Goal: Task Accomplishment & Management: Use online tool/utility

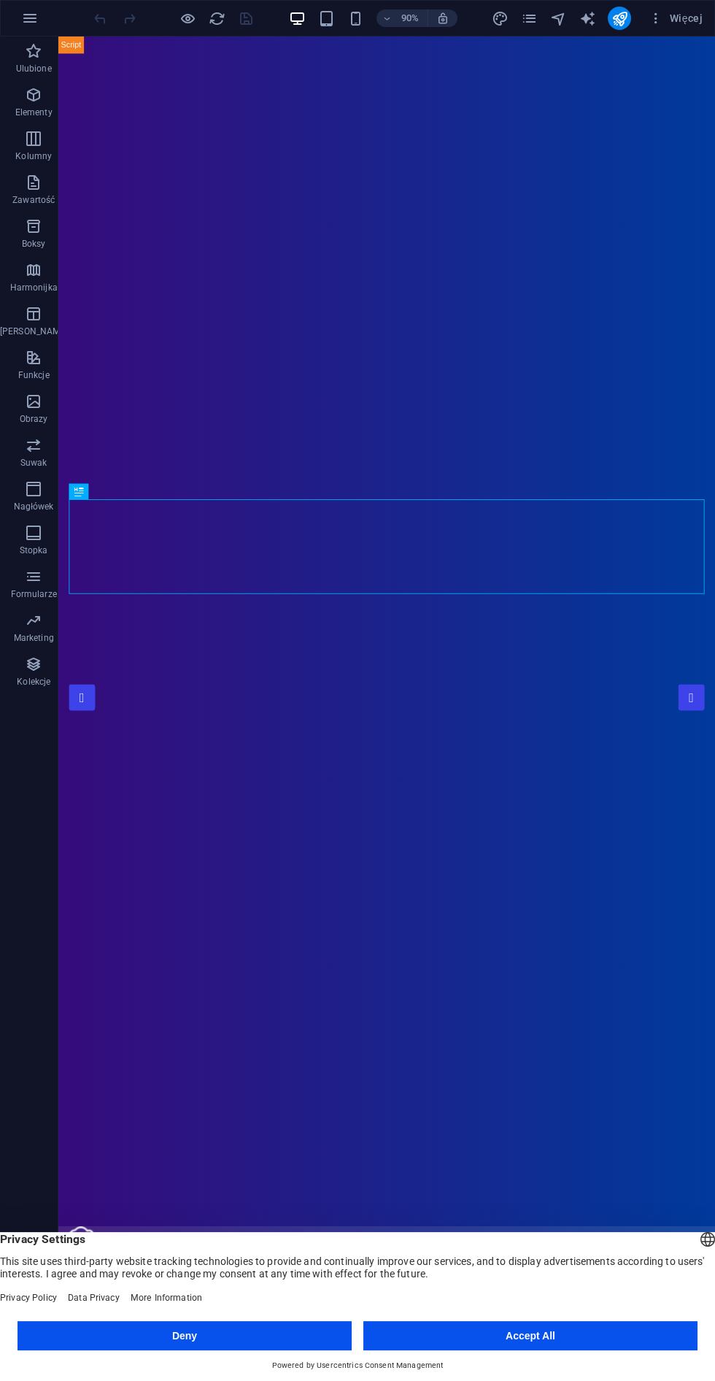
click at [582, 1336] on button "Accept All" at bounding box center [531, 1335] width 334 height 29
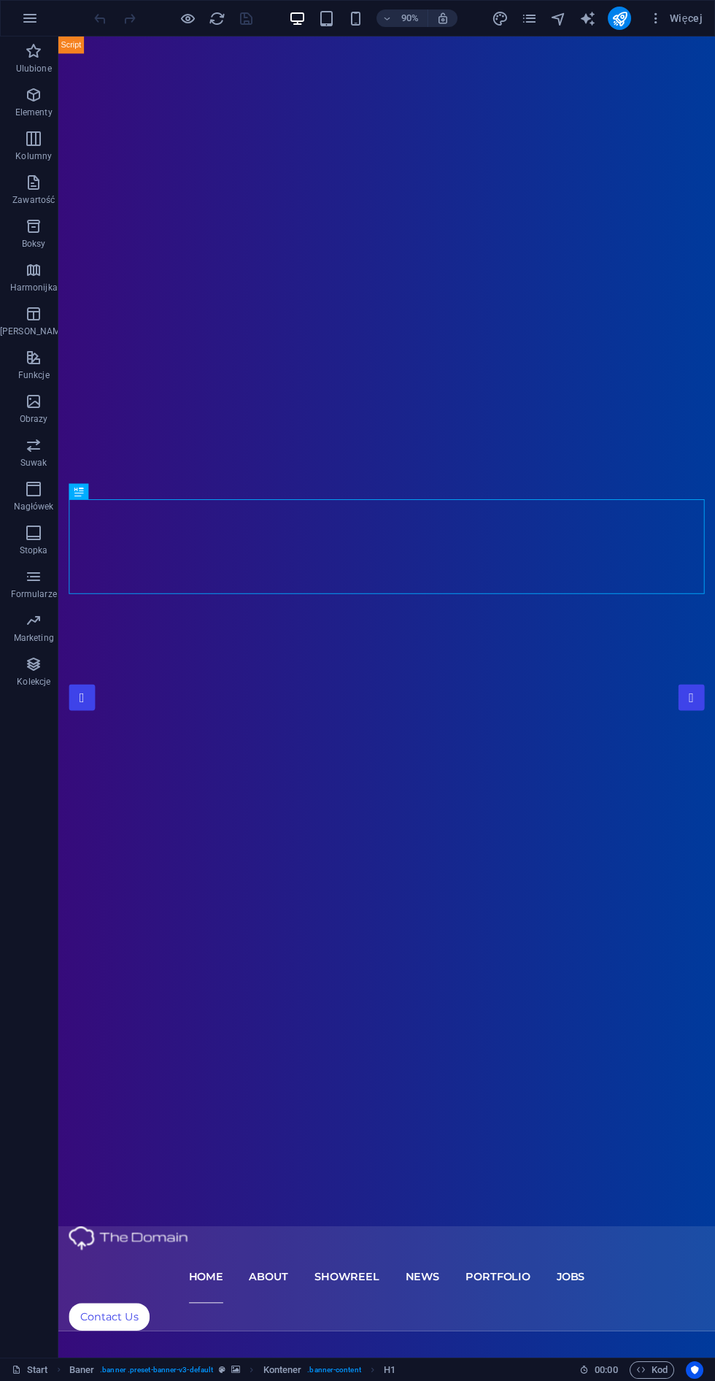
click at [640, 1375] on icon "button" at bounding box center [641, 1369] width 9 height 9
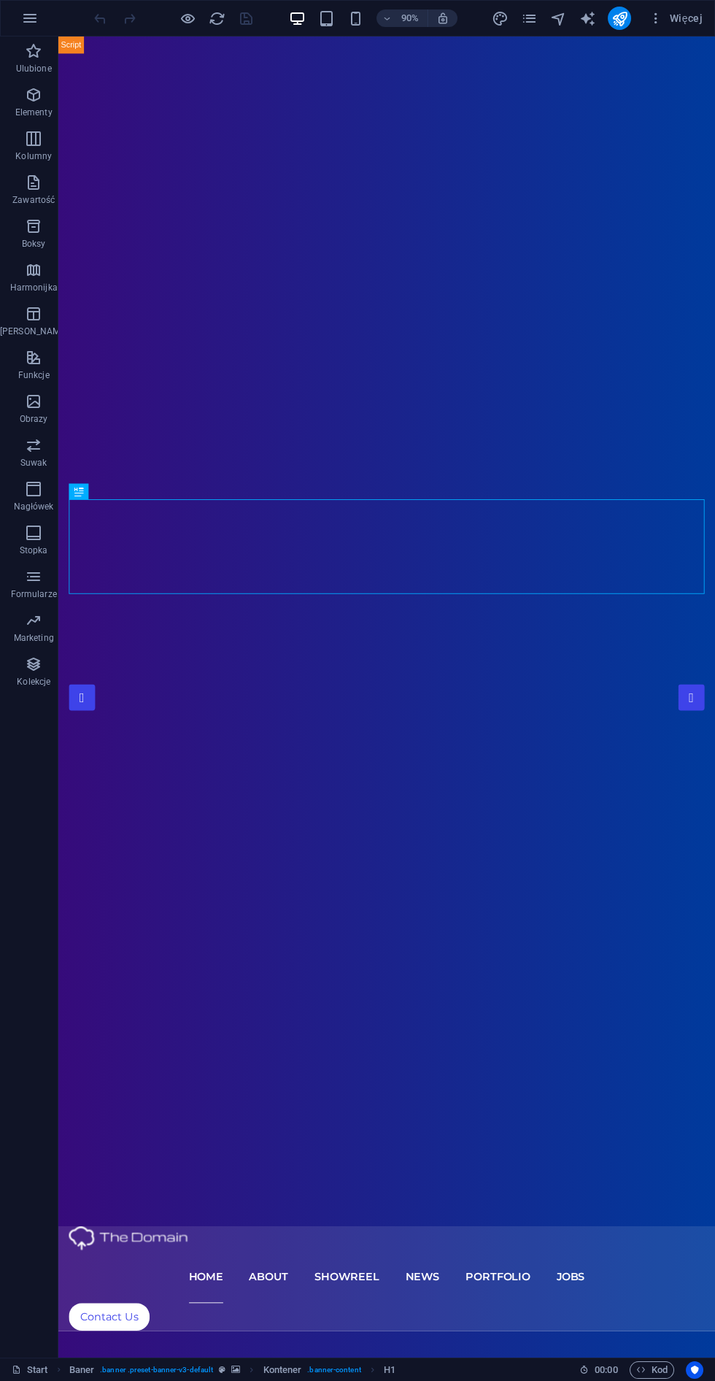
click at [37, 26] on icon "button" at bounding box center [30, 18] width 18 height 18
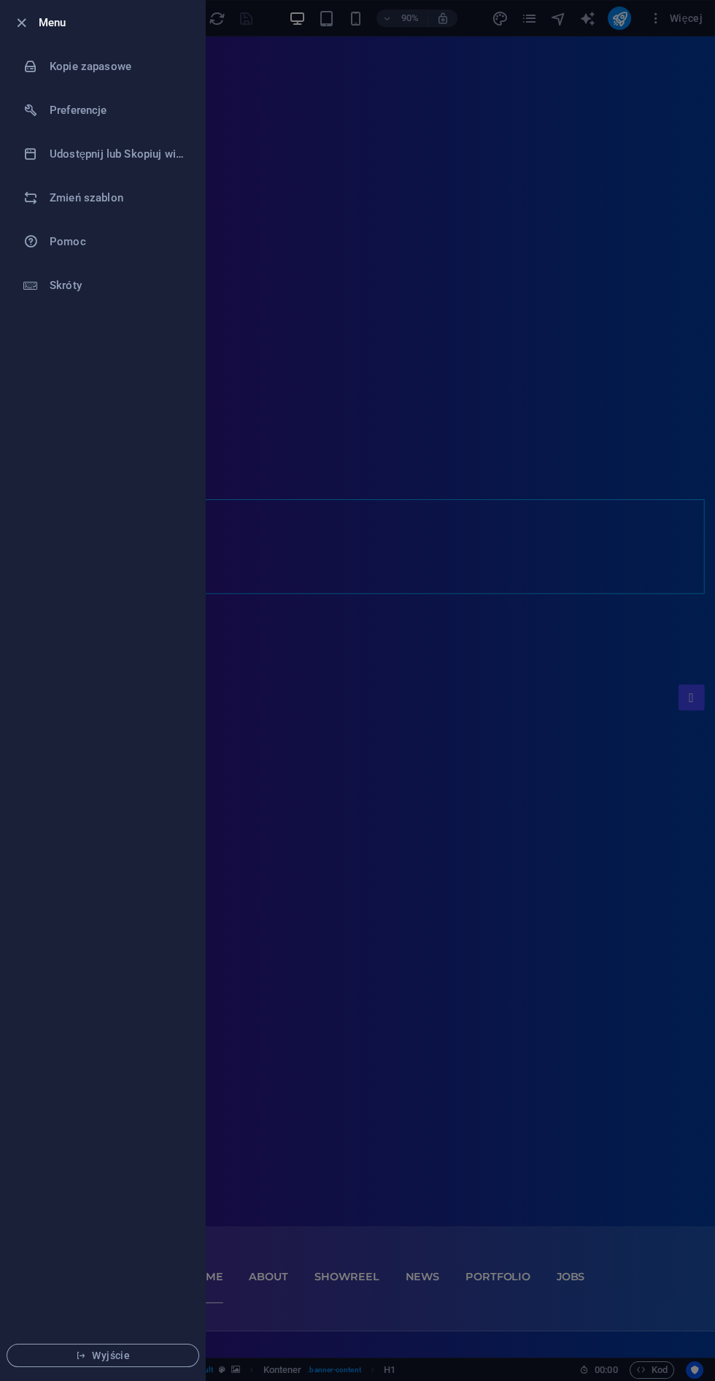
click at [45, 213] on li "Zmień szablon" at bounding box center [103, 198] width 204 height 44
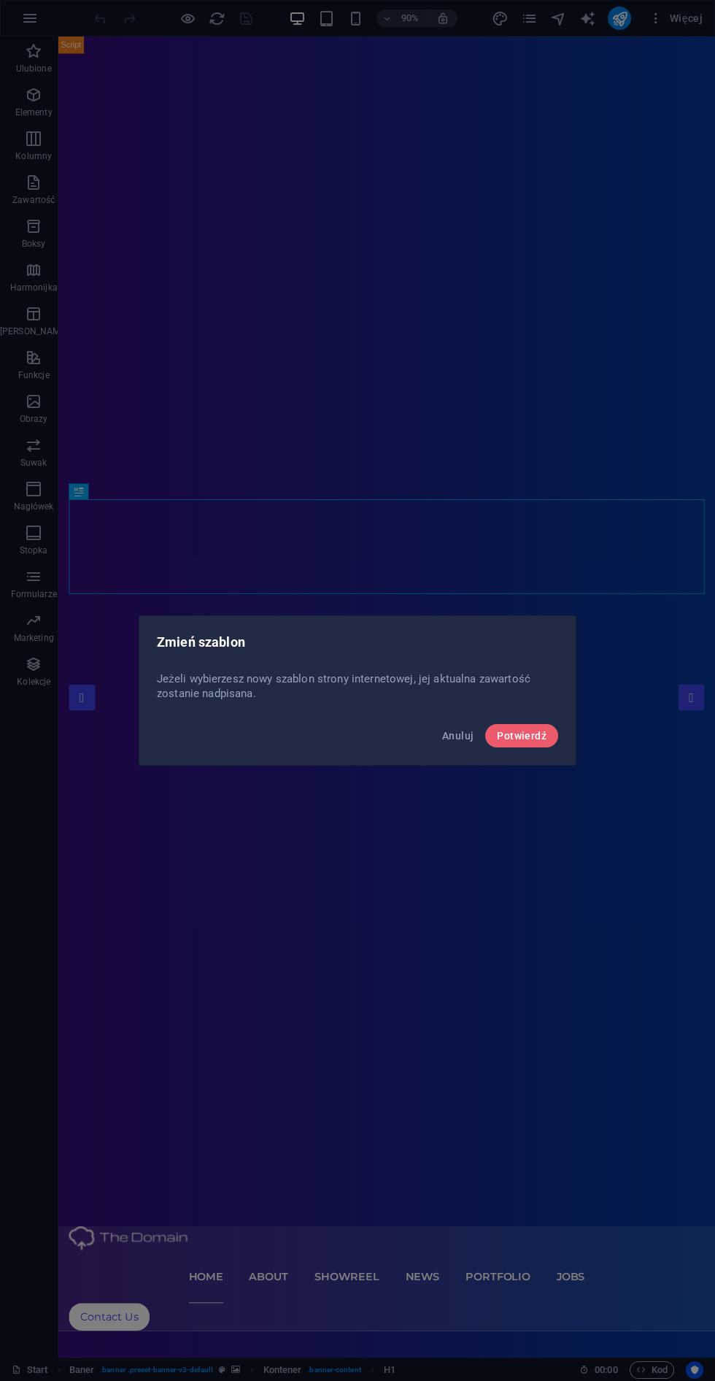
click at [529, 742] on button "Potwierdź" at bounding box center [521, 735] width 73 height 23
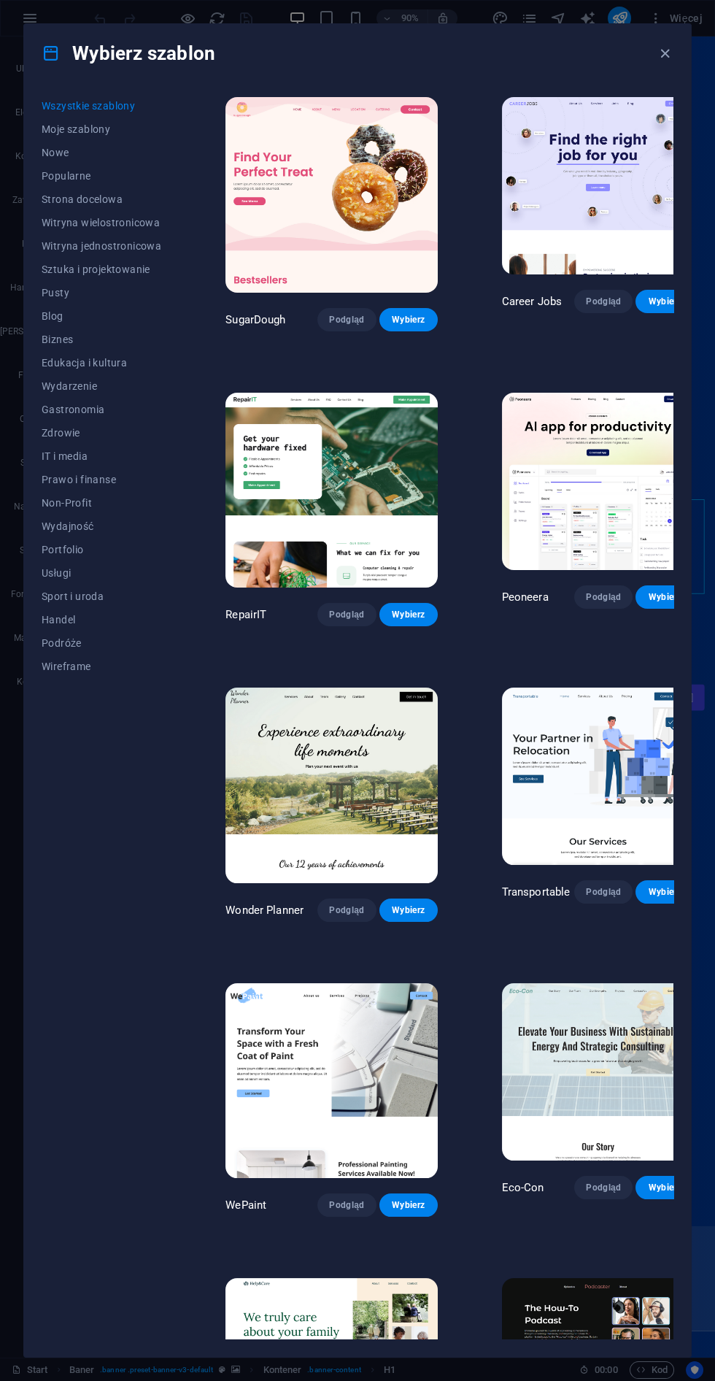
click at [51, 572] on span "Usługi" at bounding box center [102, 573] width 120 height 12
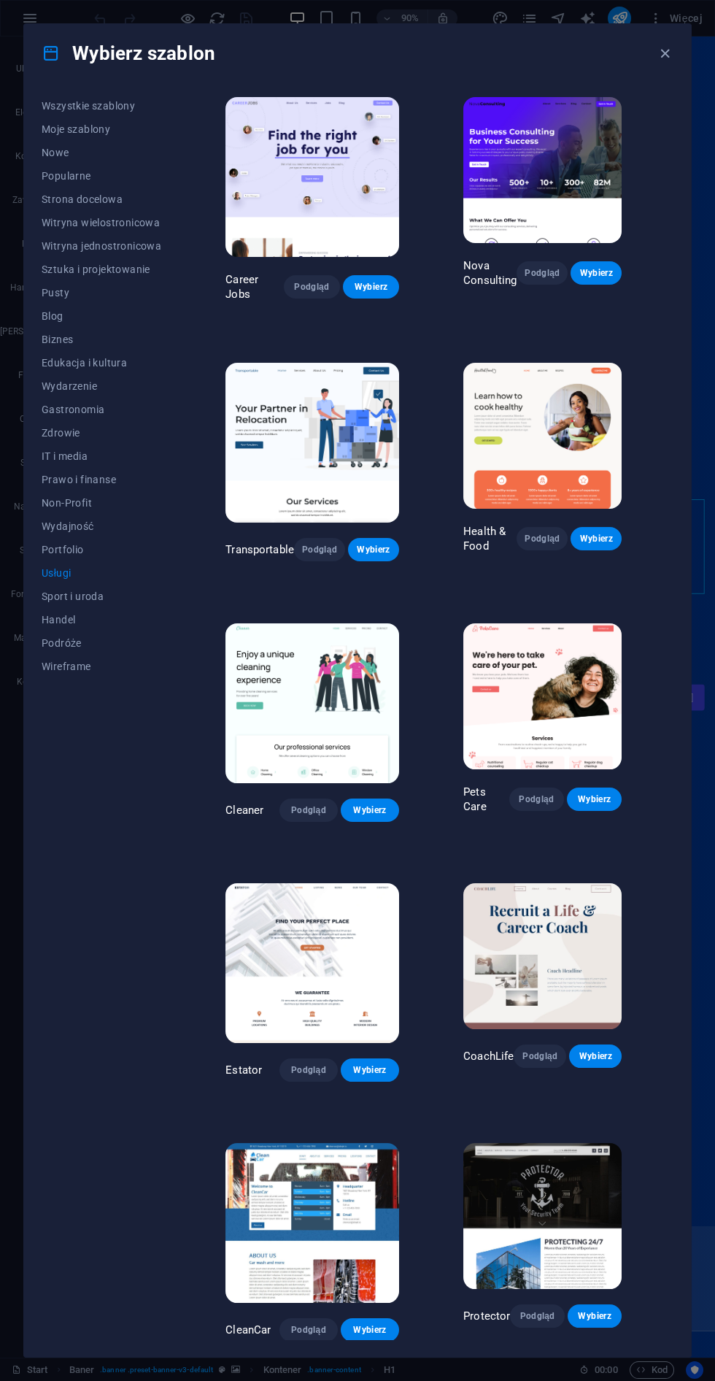
click at [62, 666] on span "Wireframe" at bounding box center [102, 667] width 120 height 12
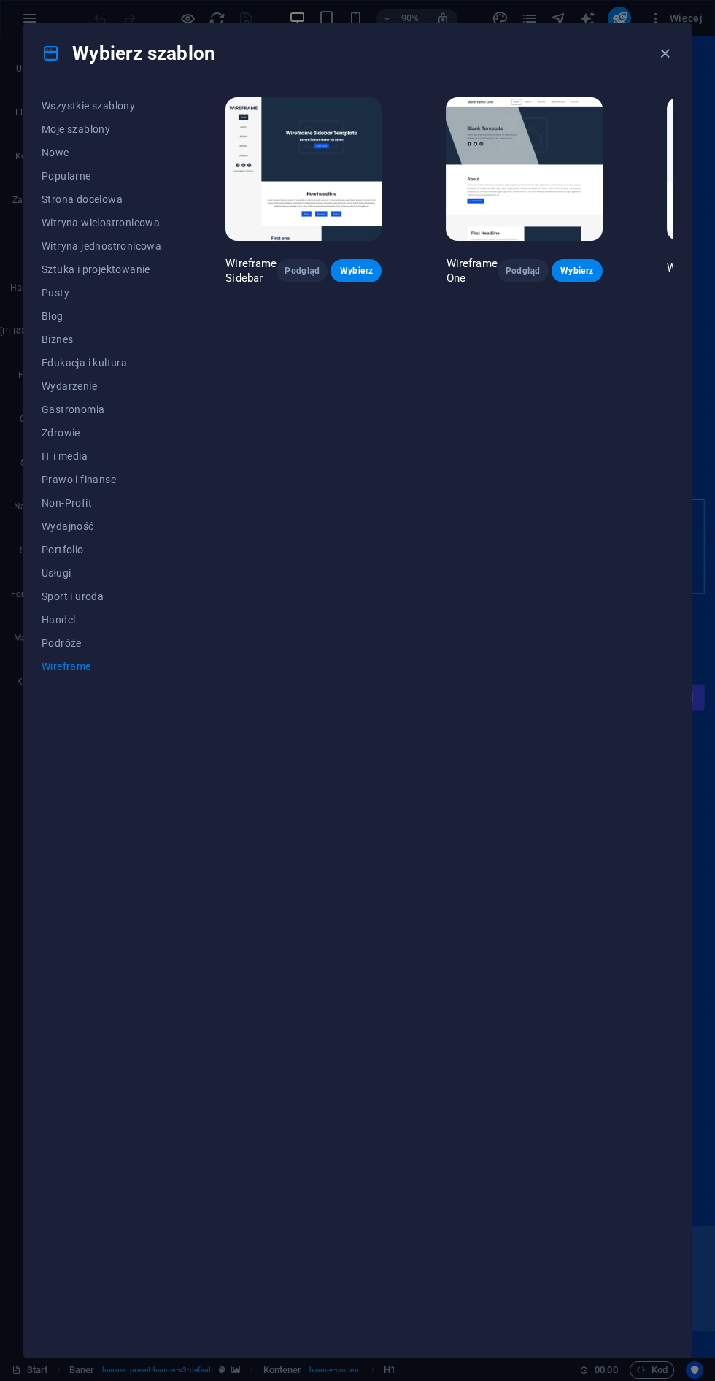
click at [293, 277] on span "Podgląd" at bounding box center [302, 271] width 28 height 12
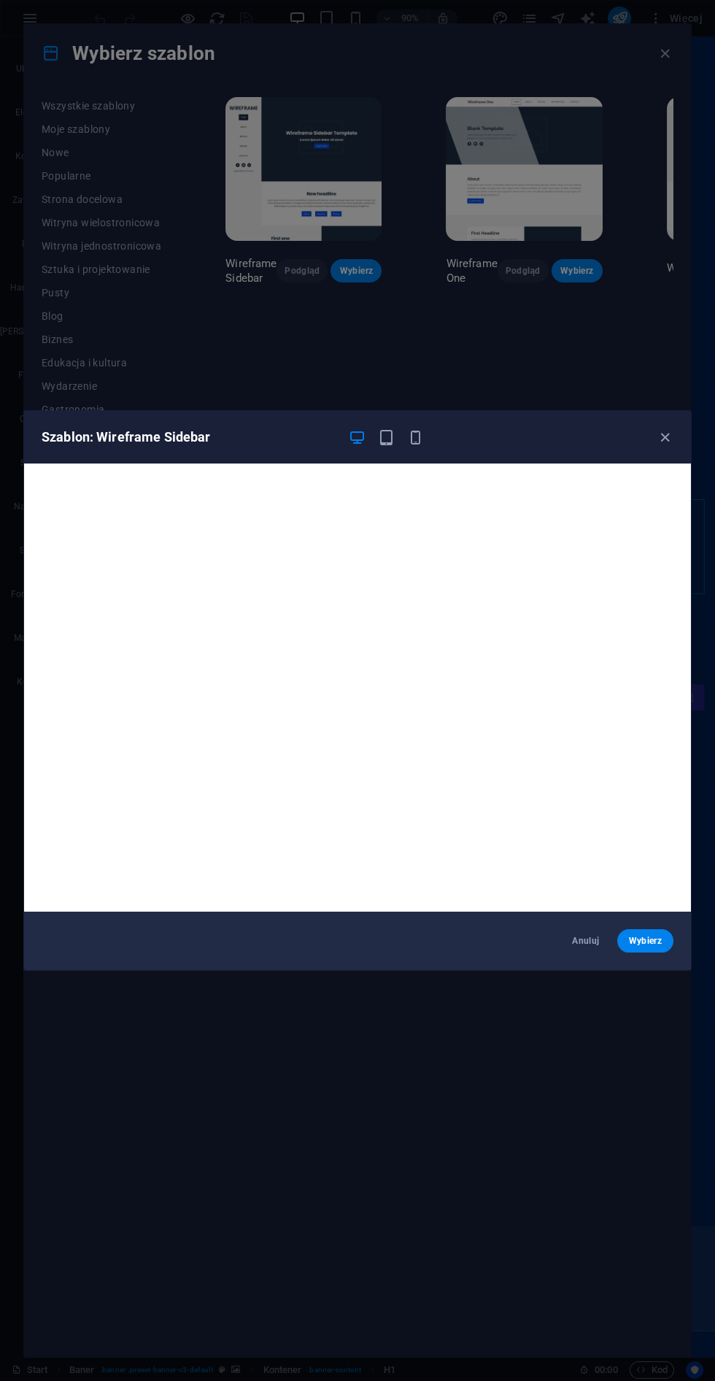
click at [494, 1137] on div "Szablon: Wireframe Sidebar Anuluj Wybierz" at bounding box center [357, 690] width 715 height 1381
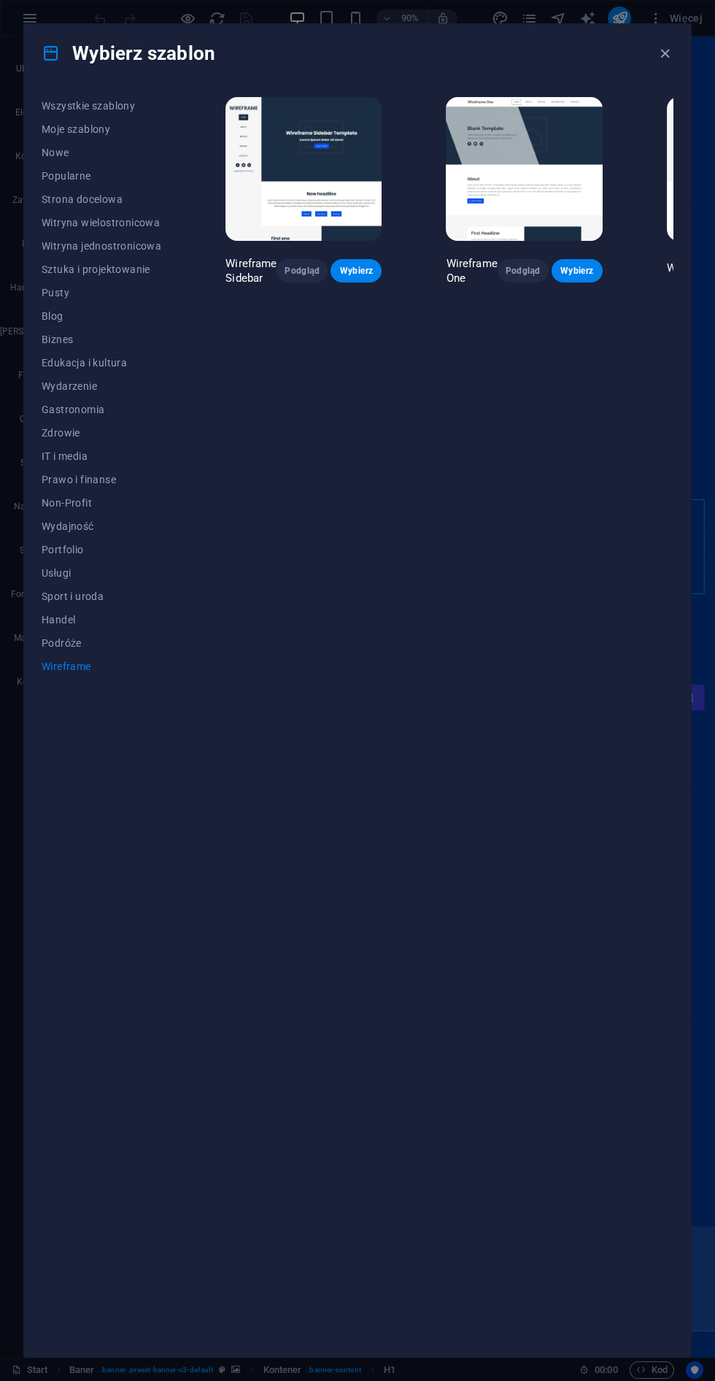
click at [73, 360] on span "Edukacja i kultura" at bounding box center [102, 363] width 120 height 12
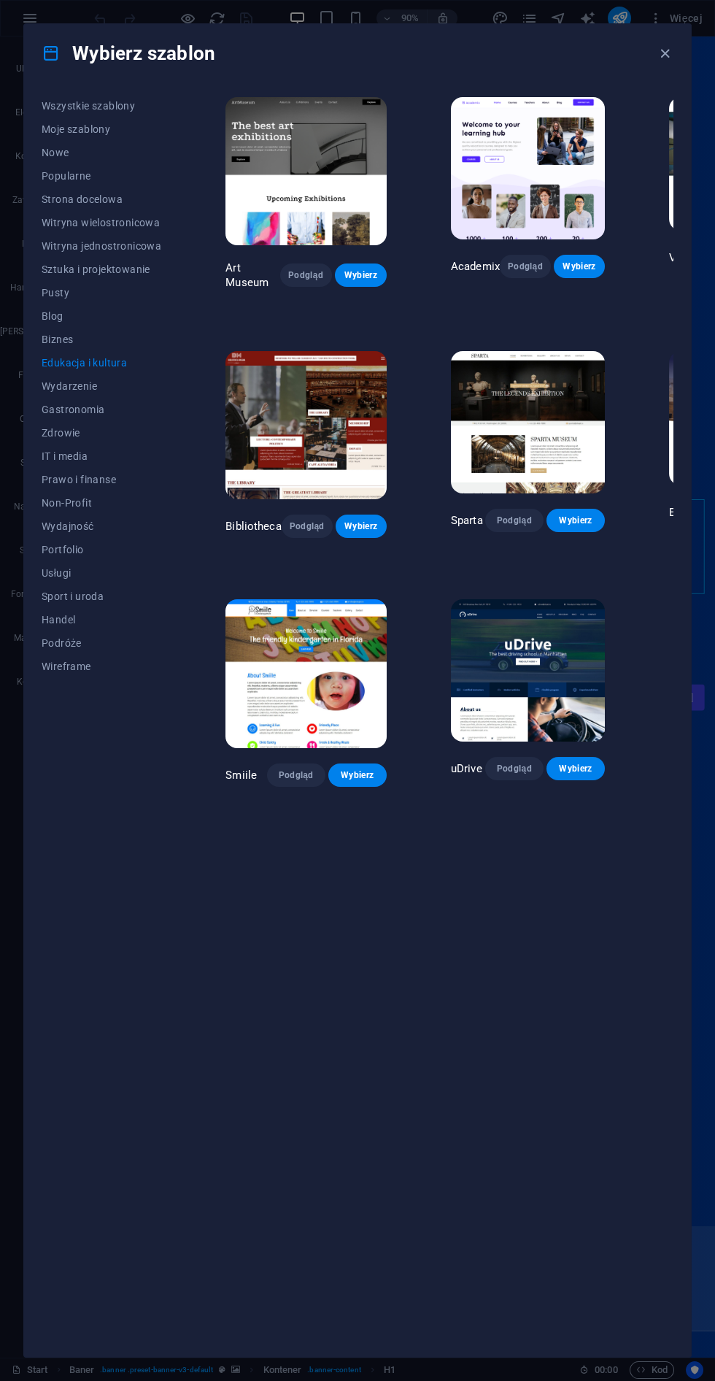
click at [71, 177] on span "Popularne" at bounding box center [102, 176] width 120 height 12
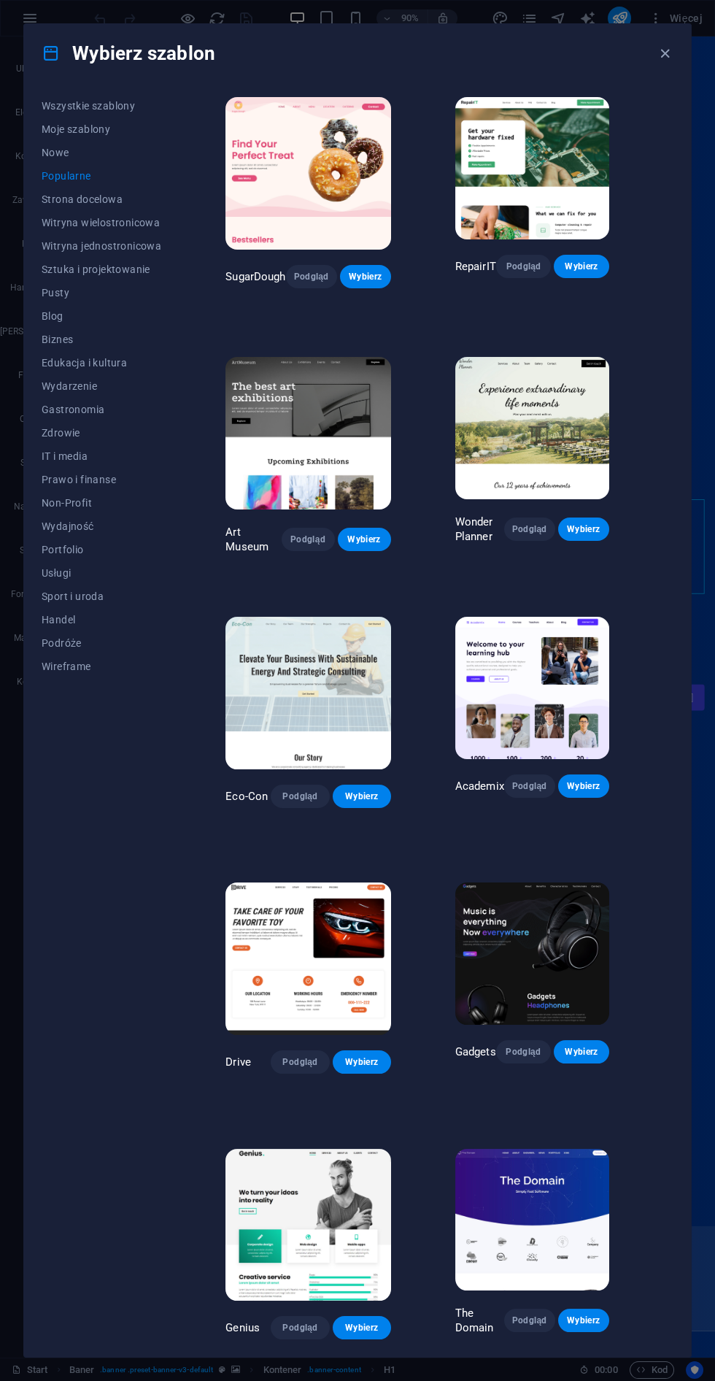
click at [61, 102] on span "Wszystkie szablony" at bounding box center [102, 106] width 120 height 12
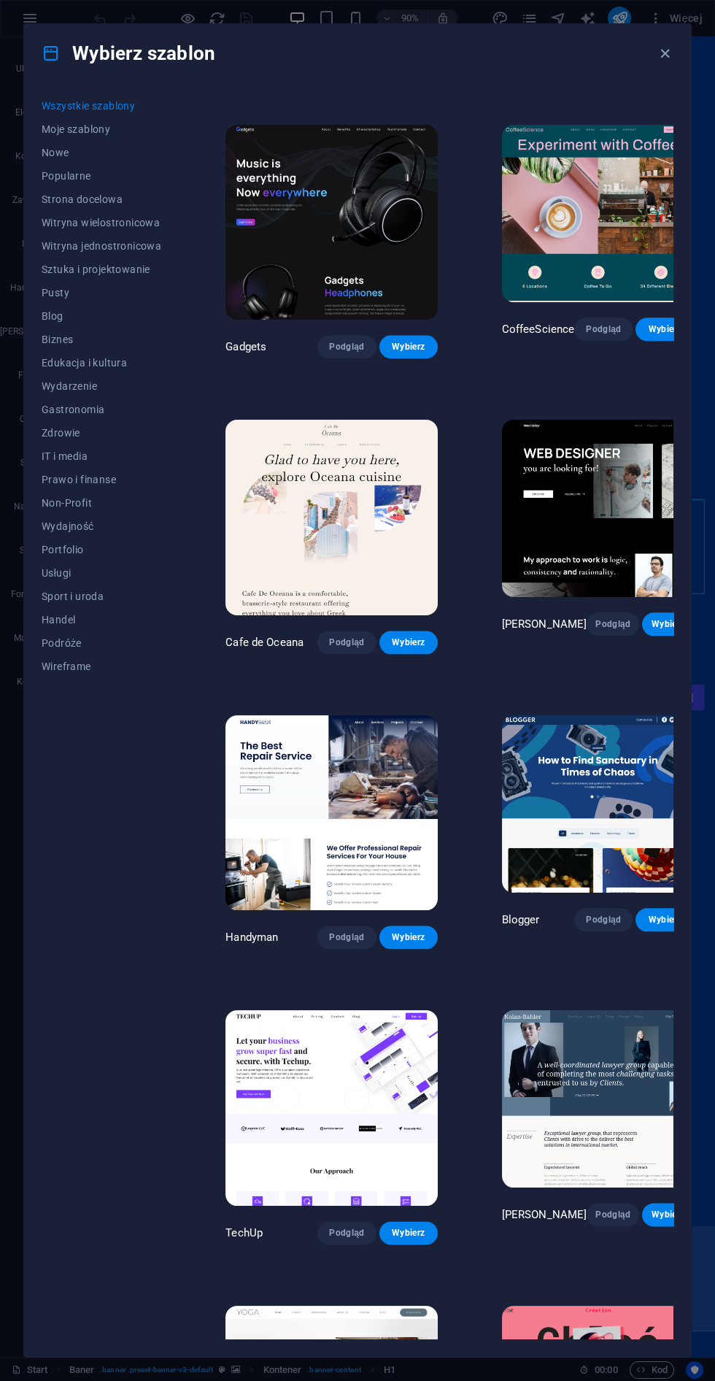
scroll to position [3522, 0]
click at [654, 618] on span "Wybierz" at bounding box center [668, 624] width 29 height 12
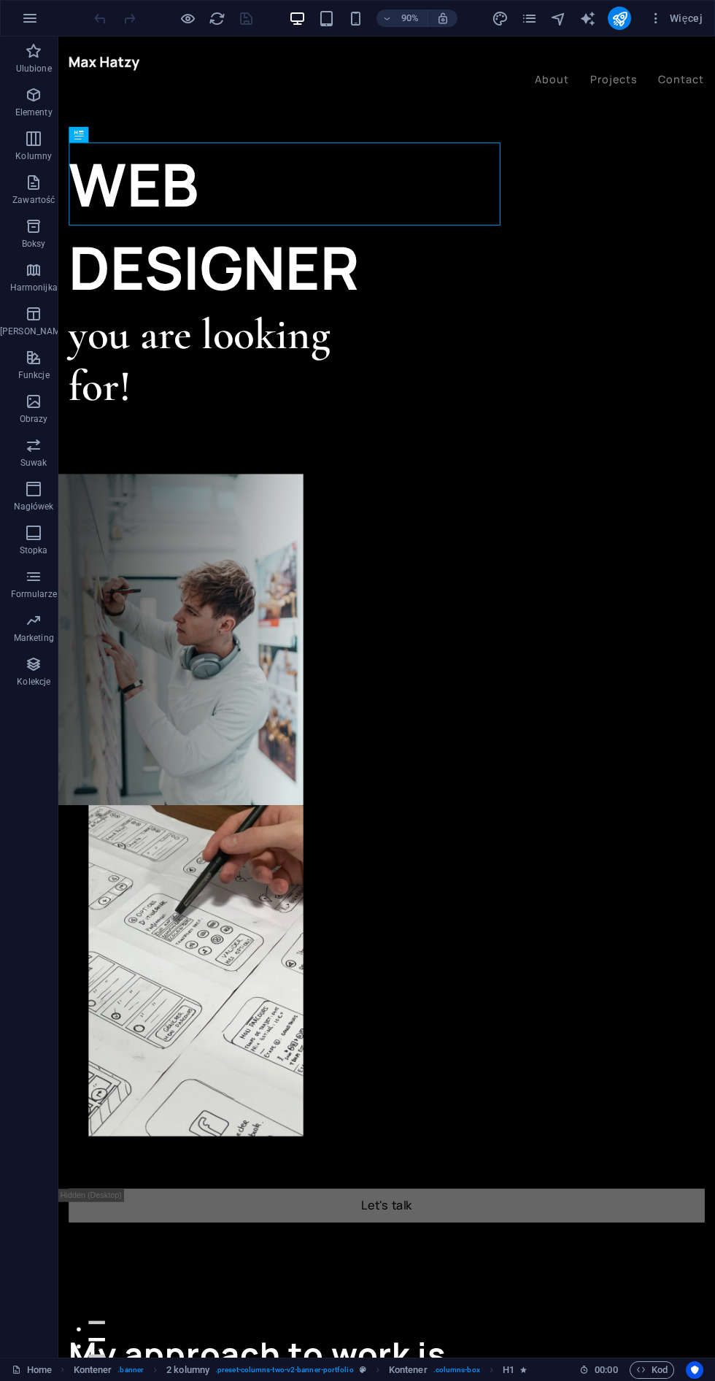
click at [26, 16] on icon "button" at bounding box center [30, 18] width 18 height 18
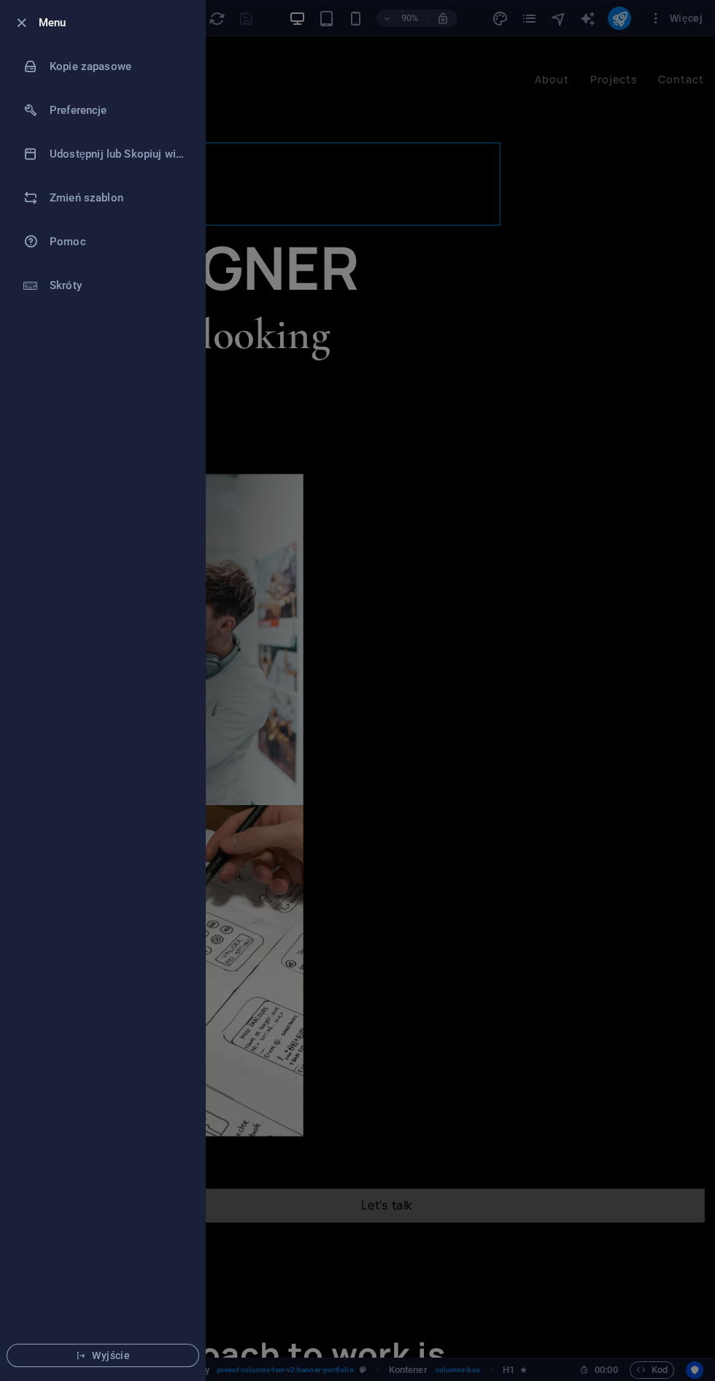
click at [40, 215] on li "Zmień szablon" at bounding box center [103, 198] width 204 height 44
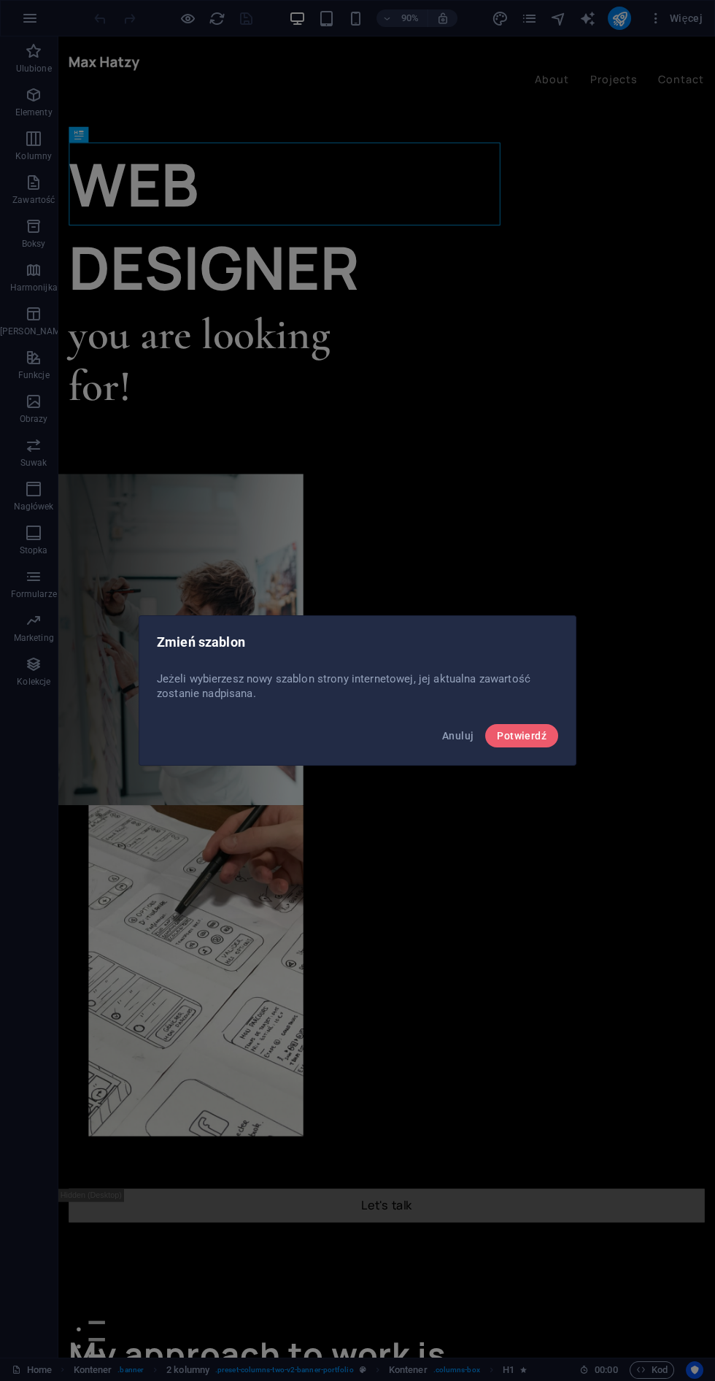
click at [528, 741] on span "Potwierdź" at bounding box center [522, 736] width 50 height 12
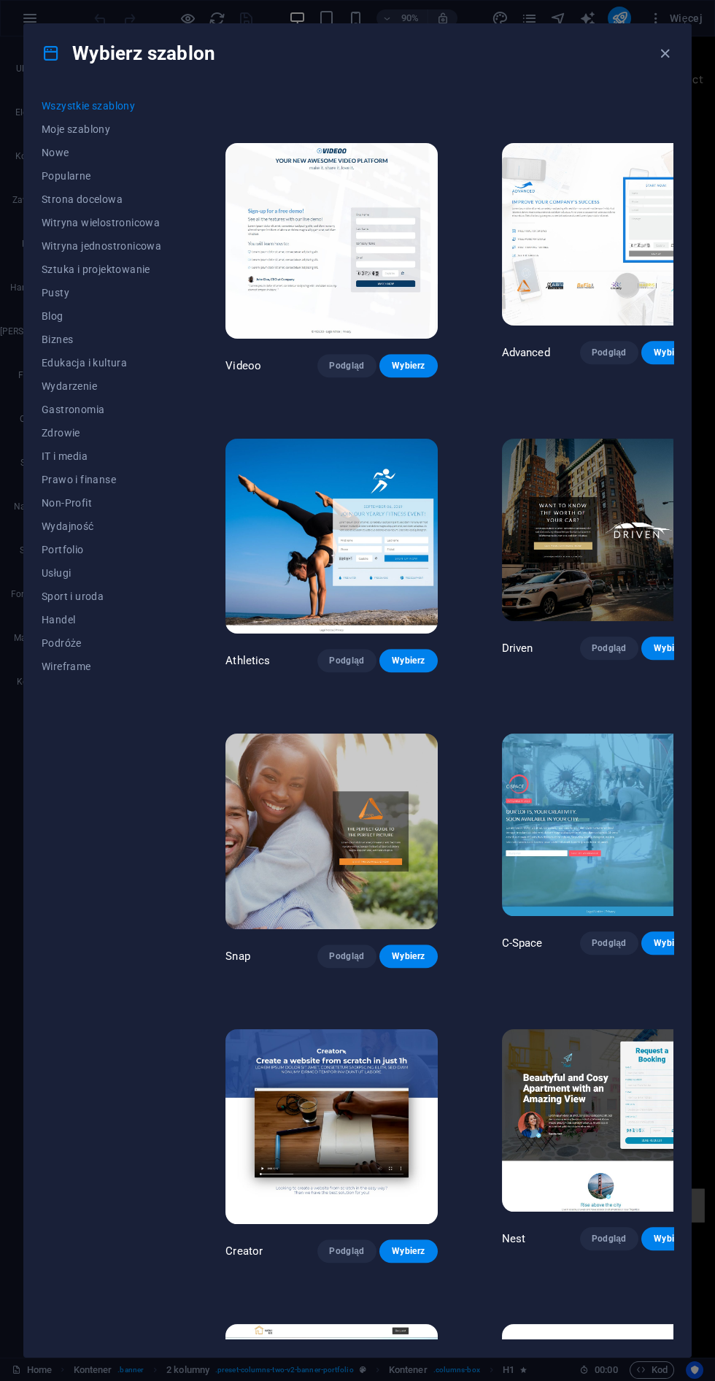
scroll to position [14238, 0]
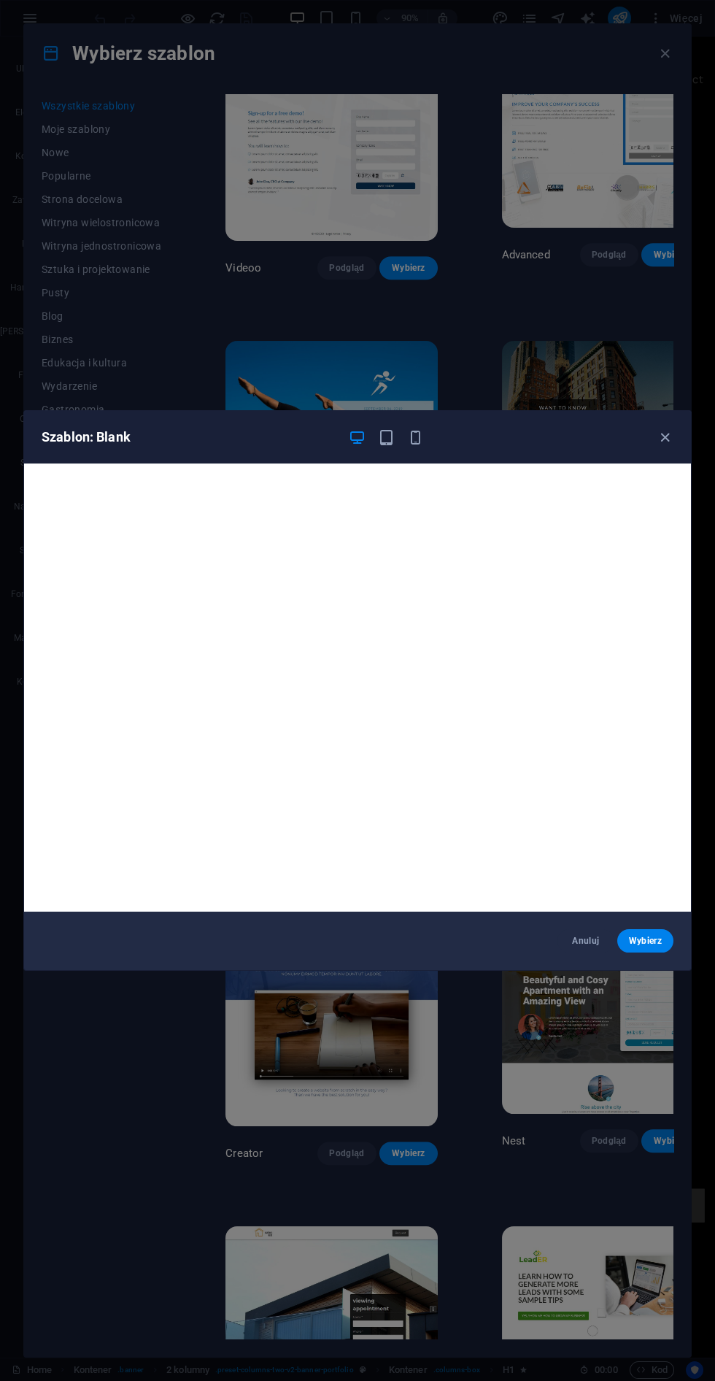
click at [658, 929] on button "Wybierz" at bounding box center [646, 940] width 56 height 23
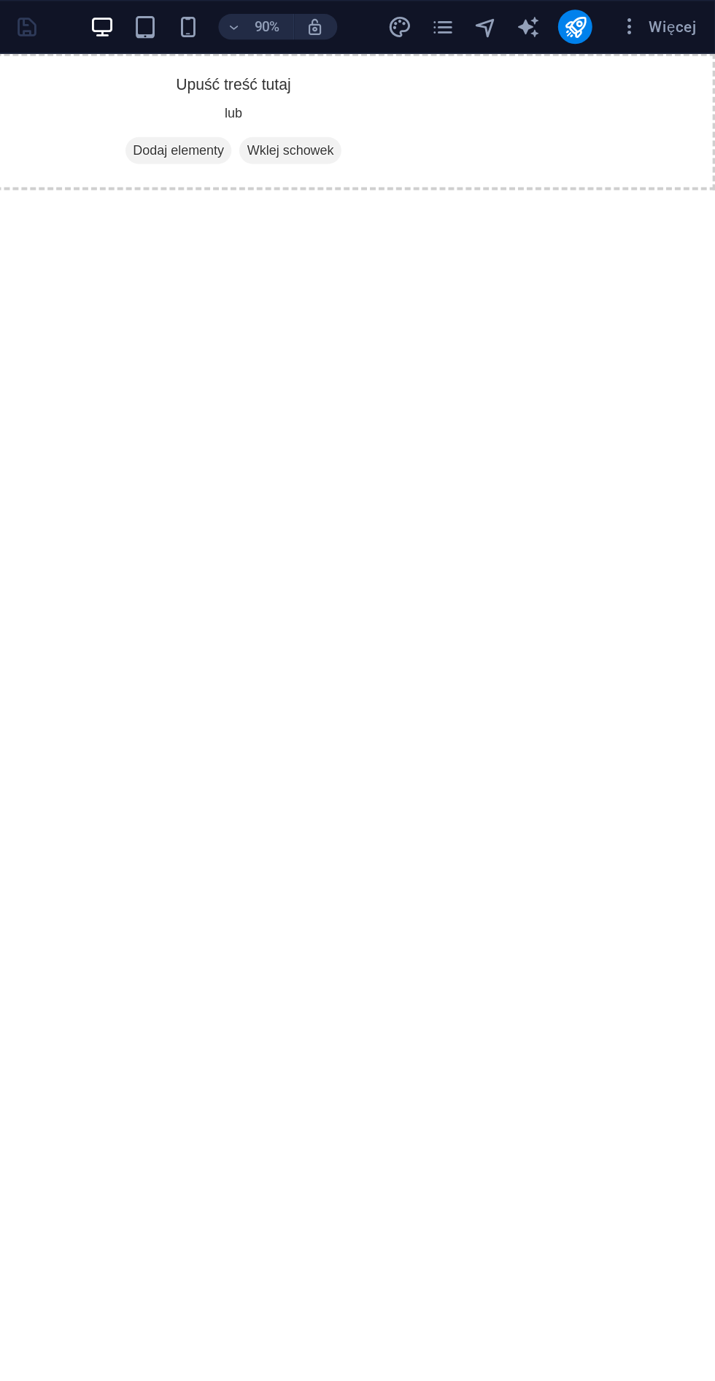
click at [586, 18] on icon "text_generator" at bounding box center [588, 18] width 17 height 17
select select "English"
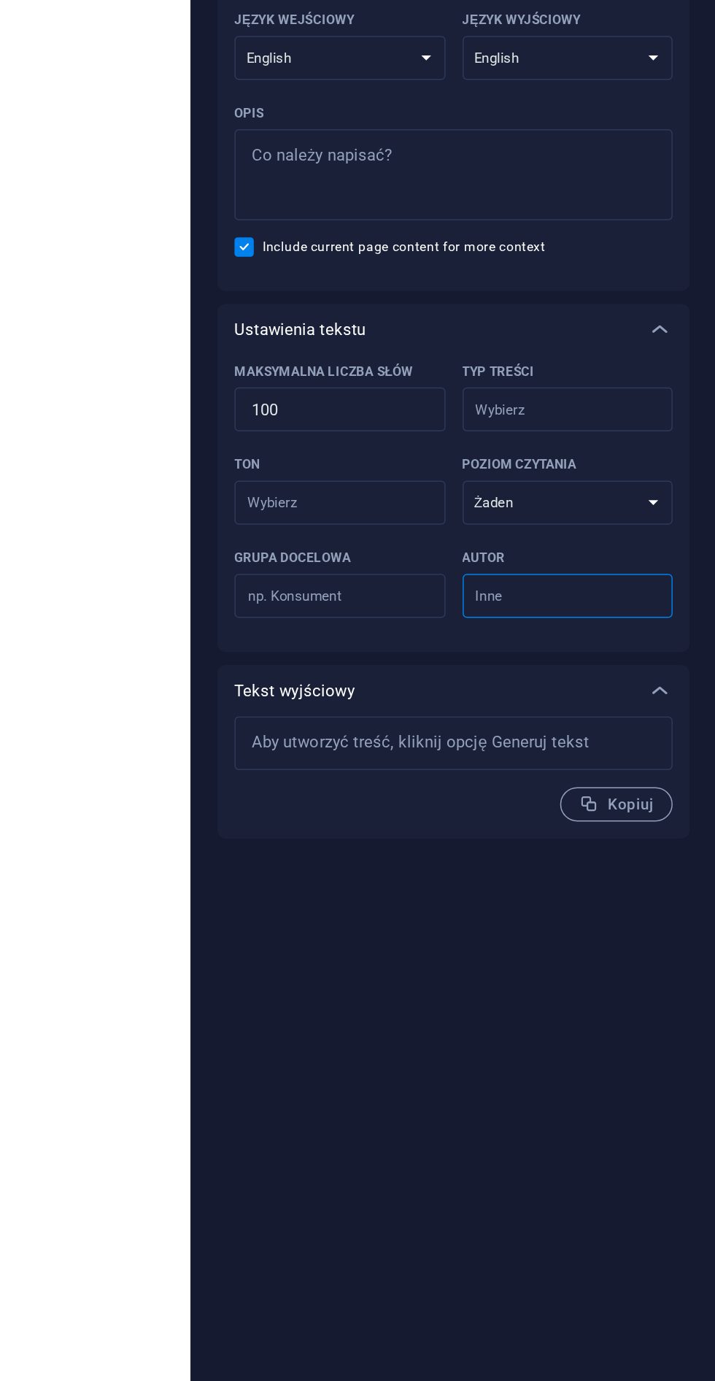
type textarea "x"
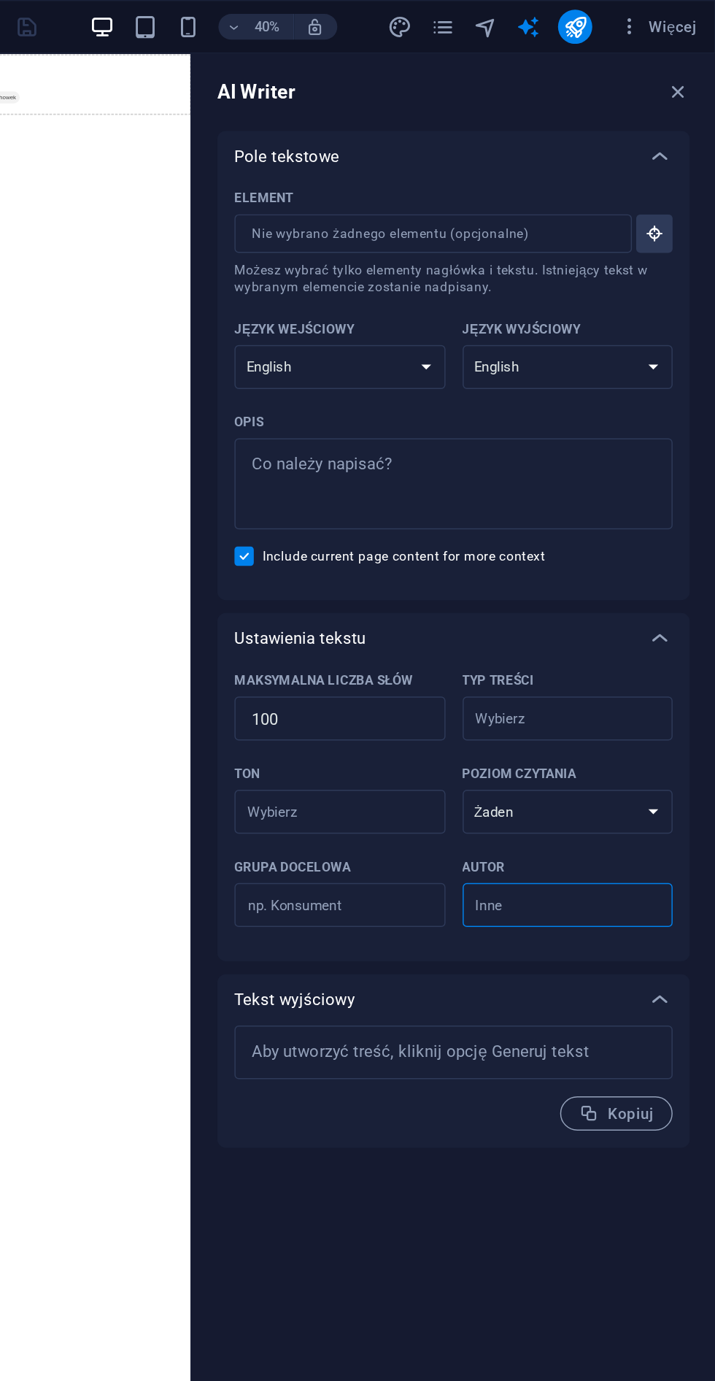
click at [413, 323] on textarea "Opis x ​" at bounding box center [537, 329] width 284 height 47
type textarea "x"
